Goal: Navigation & Orientation: Find specific page/section

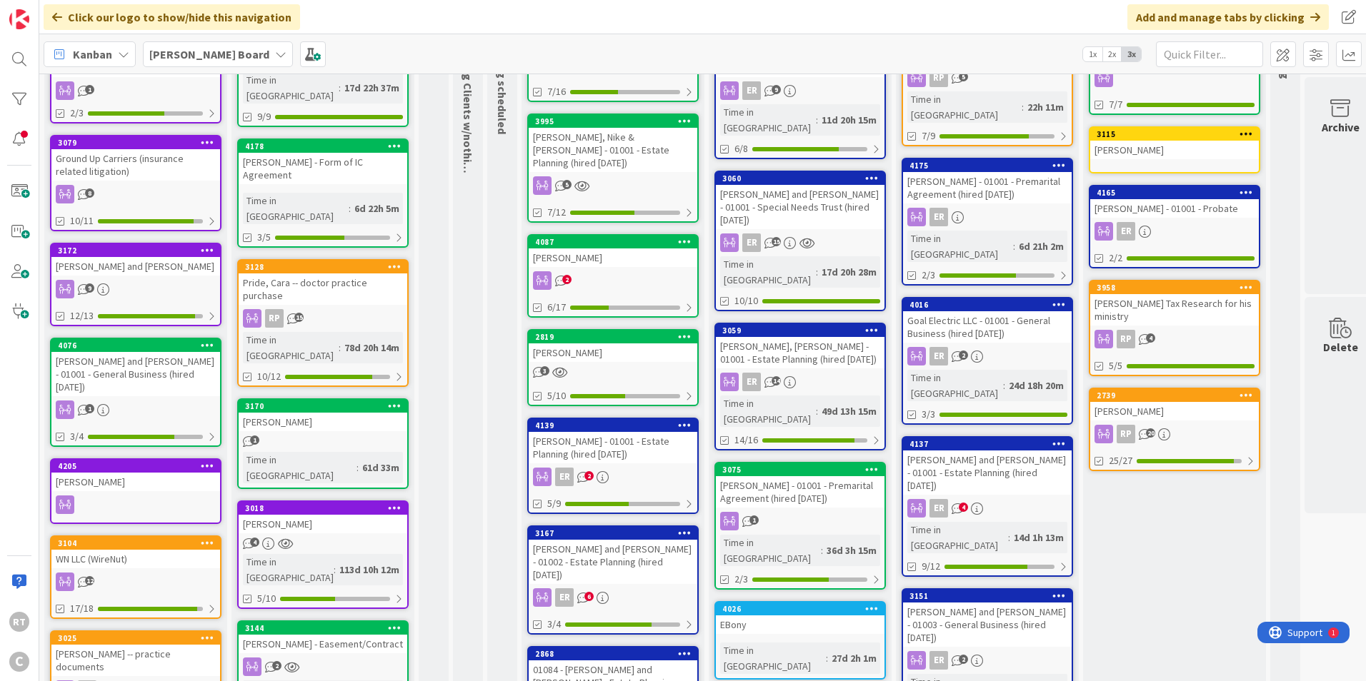
scroll to position [143, 0]
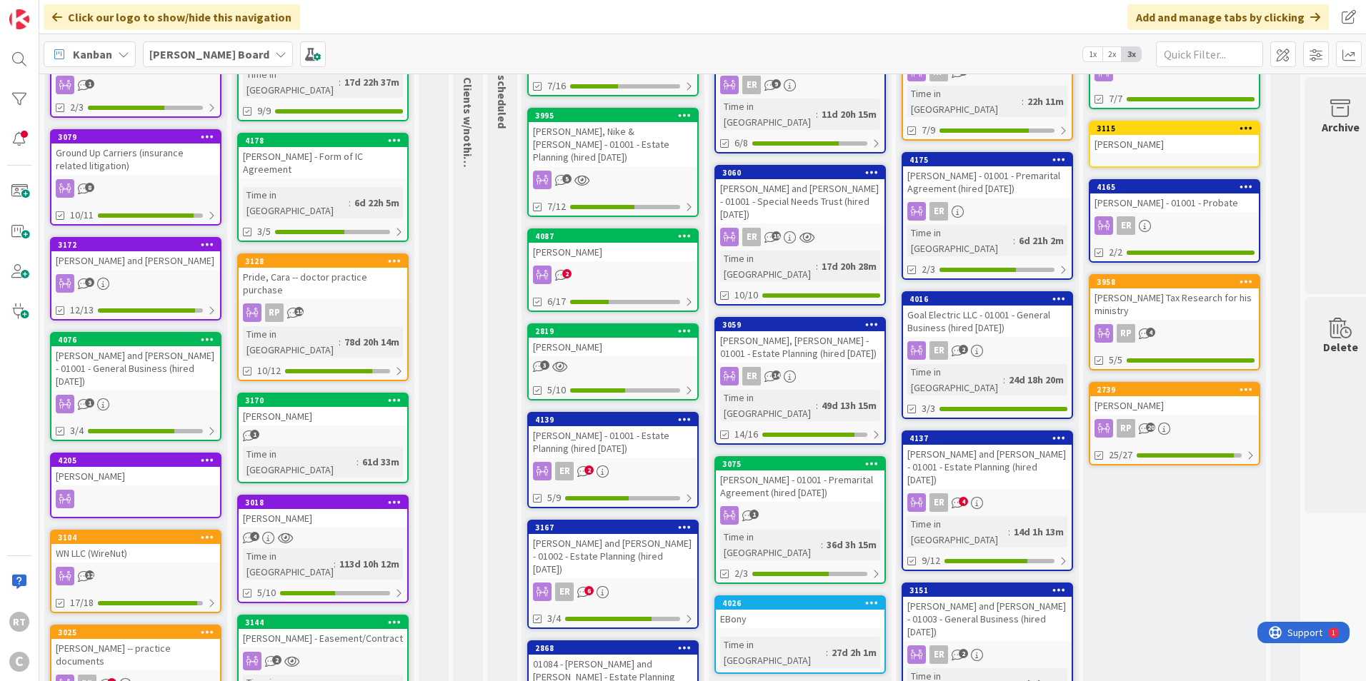
click at [120, 467] on div "[PERSON_NAME]" at bounding box center [135, 476] width 169 height 19
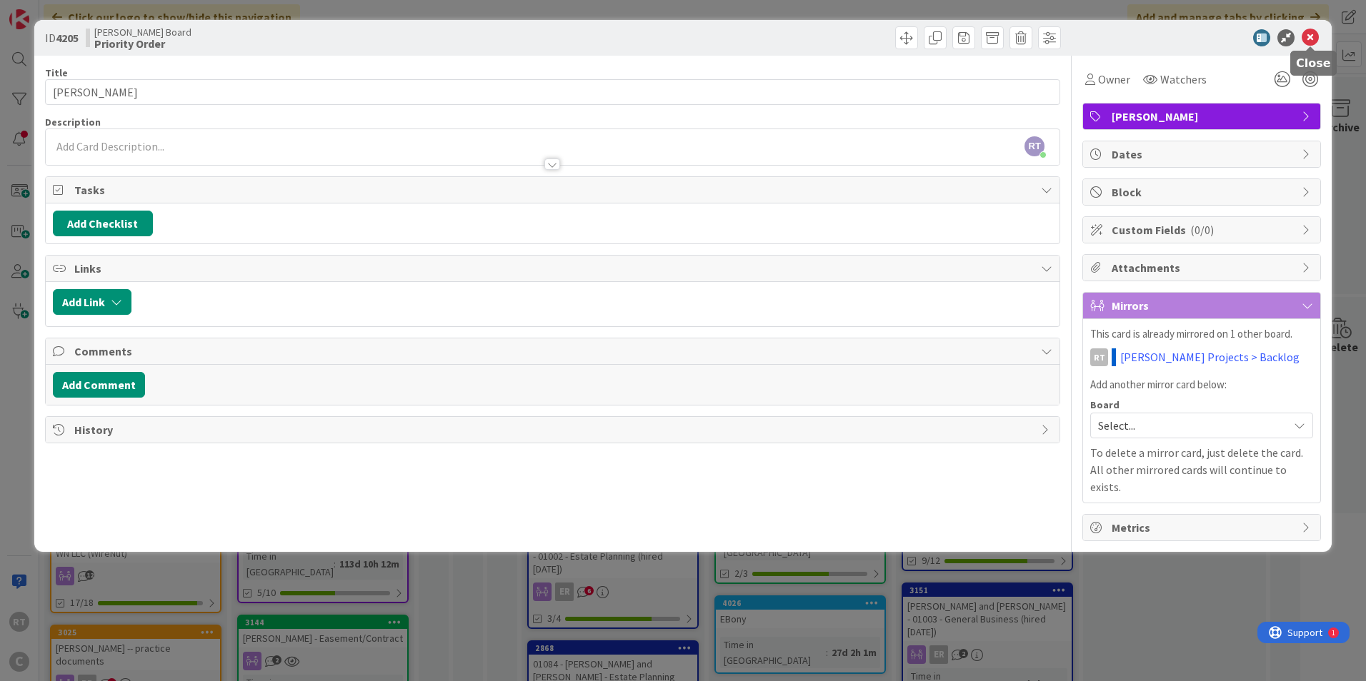
click at [1313, 36] on icon at bounding box center [1309, 37] width 17 height 17
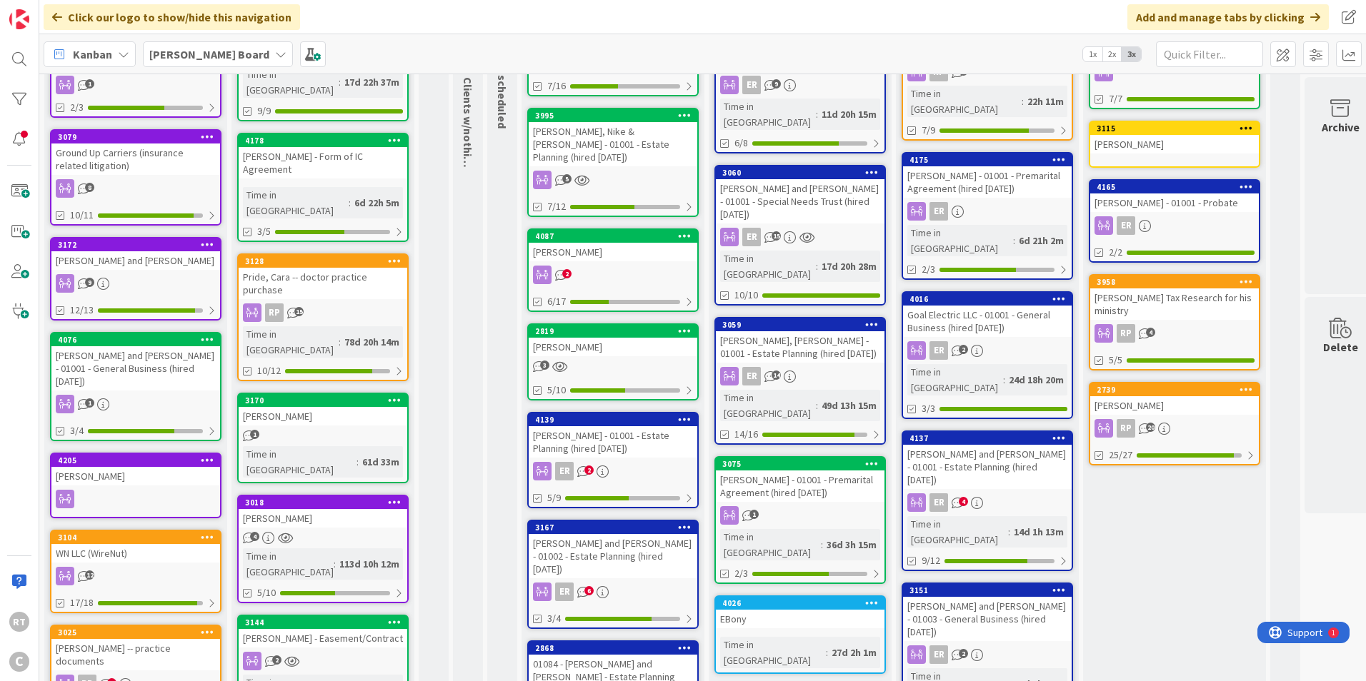
click at [122, 351] on div "[PERSON_NAME] and [PERSON_NAME] - 01001 - General Business (hired [DATE])" at bounding box center [135, 368] width 169 height 44
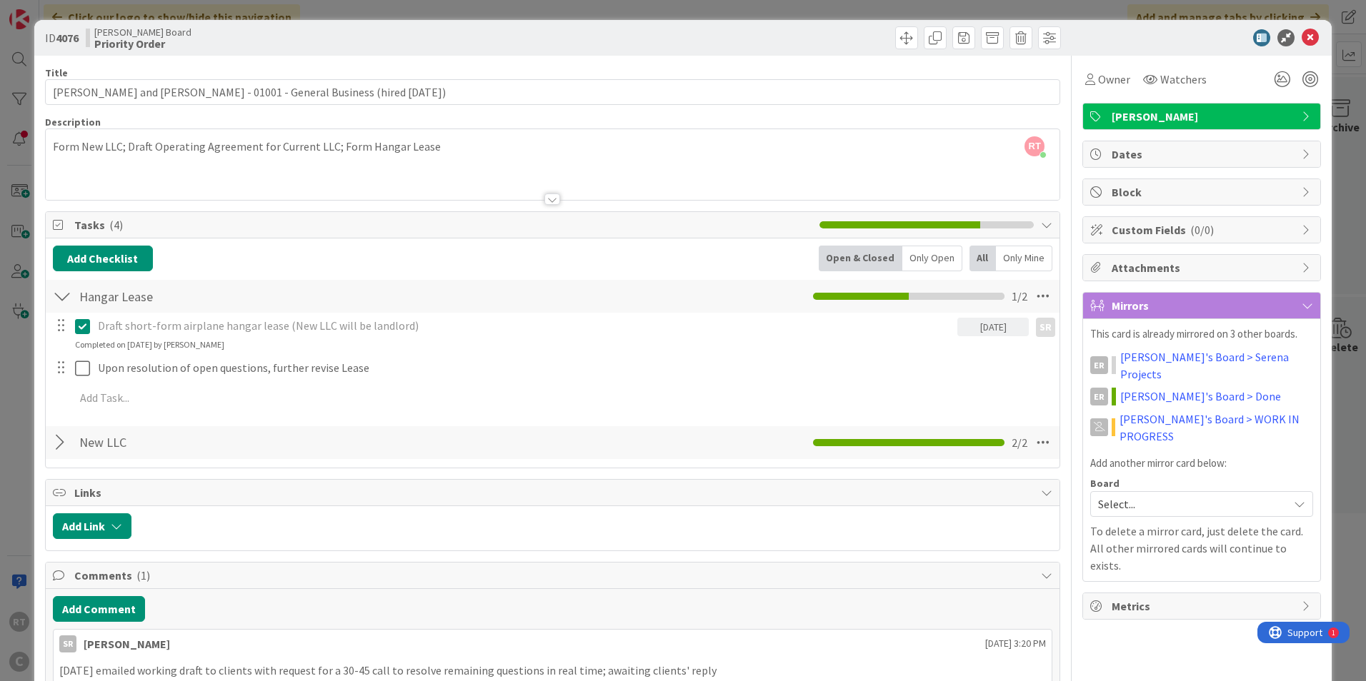
click at [1116, 119] on span "[PERSON_NAME]" at bounding box center [1202, 116] width 183 height 17
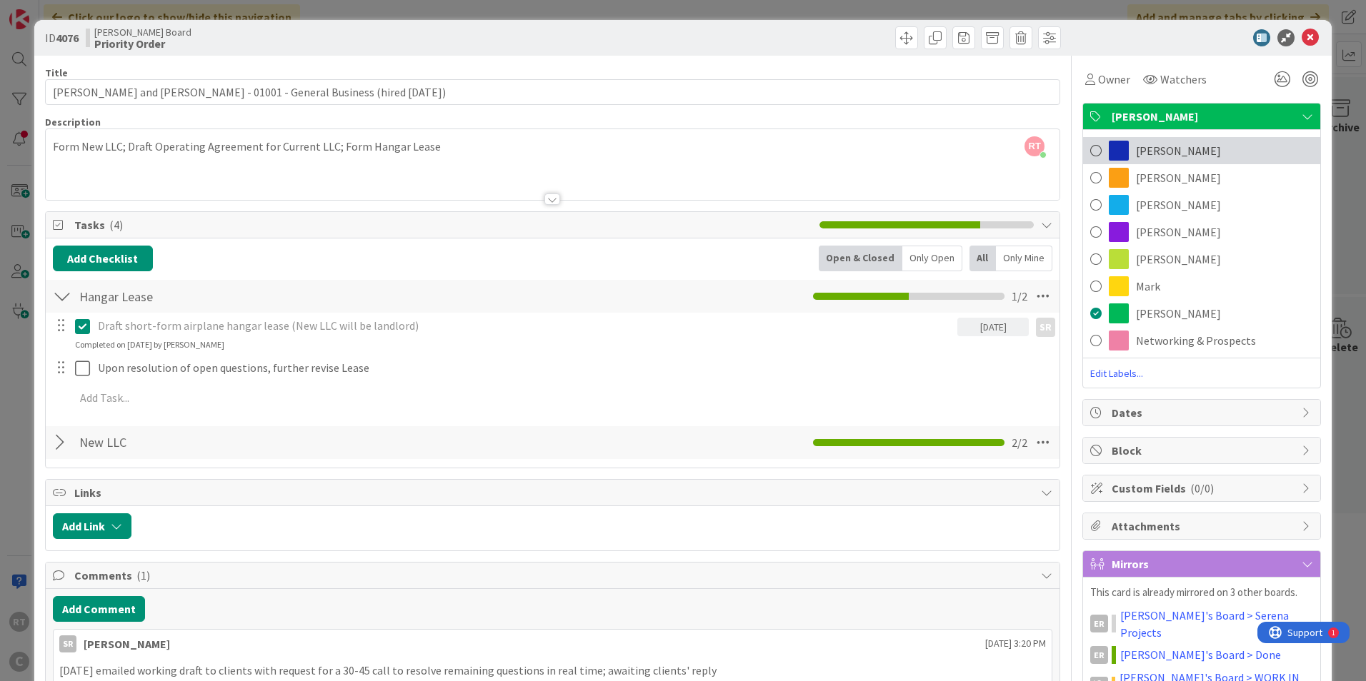
click at [1090, 156] on span at bounding box center [1095, 150] width 11 height 21
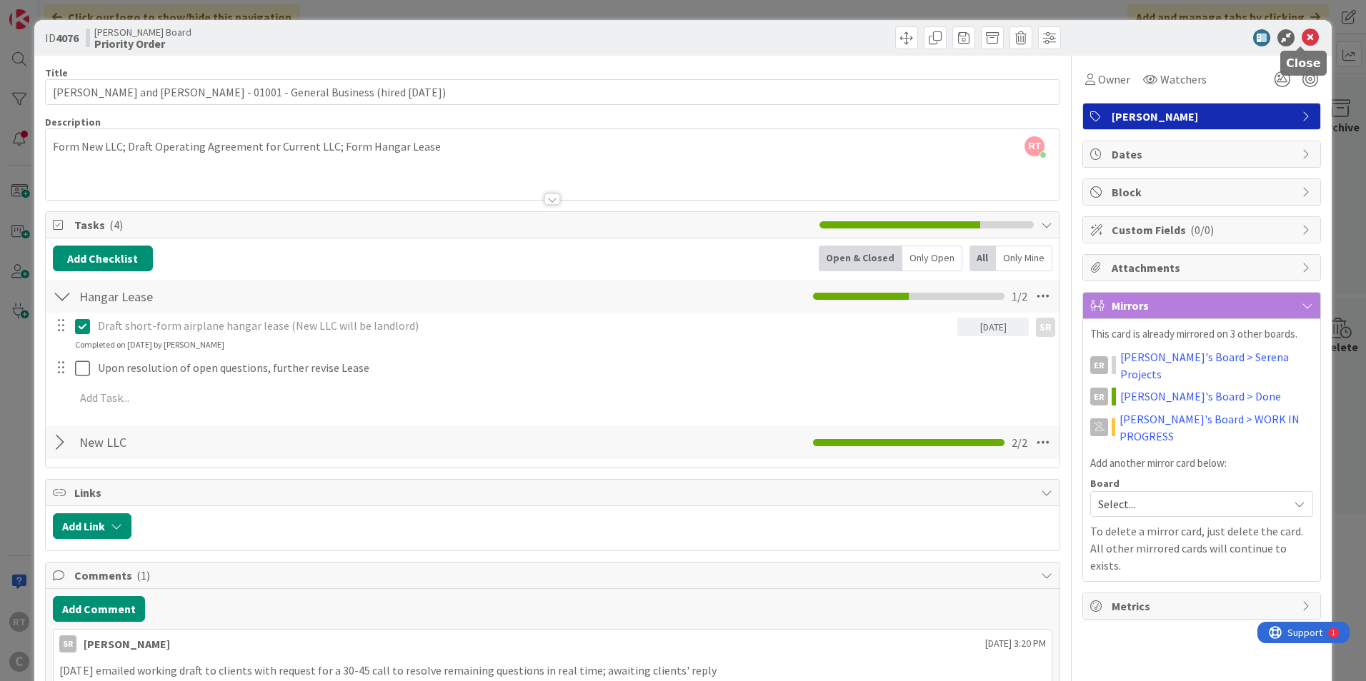
click at [1301, 38] on icon at bounding box center [1309, 37] width 17 height 17
